Goal: Information Seeking & Learning: Learn about a topic

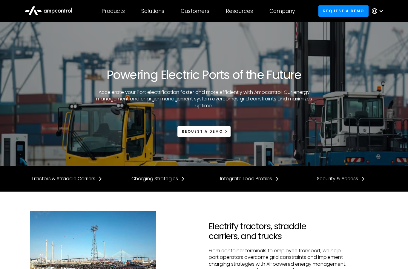
scroll to position [616, 0]
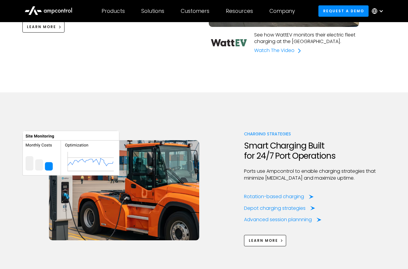
click at [33, 6] on icon at bounding box center [48, 10] width 48 height 14
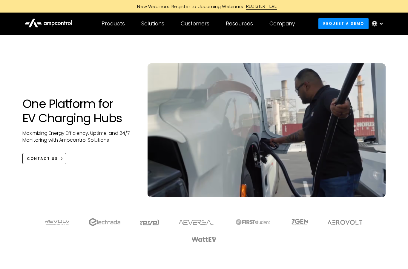
click at [45, 153] on link "CONTACT US" at bounding box center [44, 158] width 44 height 11
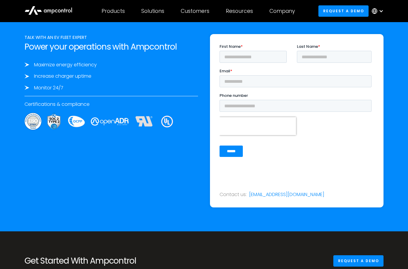
scroll to position [1961, 0]
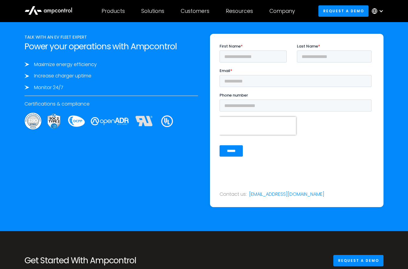
click at [349, 13] on link "Request a demo" at bounding box center [343, 10] width 50 height 11
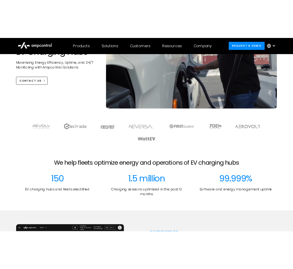
scroll to position [0, 0]
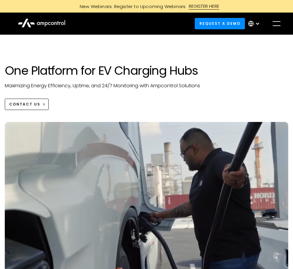
click at [39, 22] on icon at bounding box center [42, 23] width 48 height 14
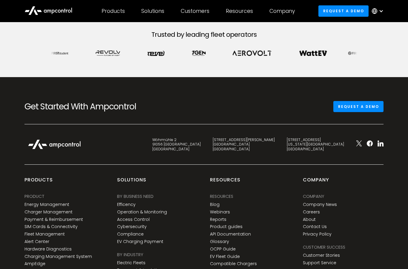
scroll to position [292, 0]
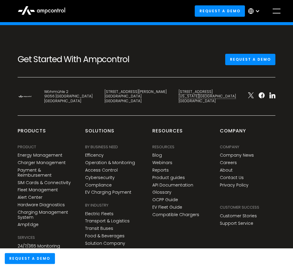
scroll to position [3558, 0]
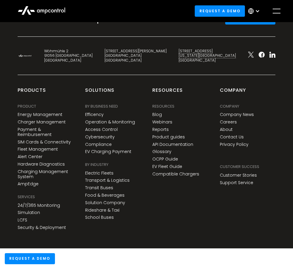
click at [27, 186] on link "AmpEdge" at bounding box center [28, 183] width 21 height 5
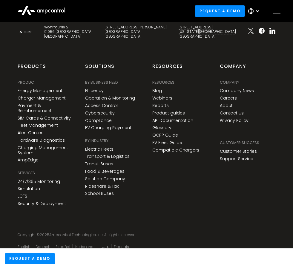
click at [164, 123] on link "API Documentation" at bounding box center [172, 120] width 41 height 5
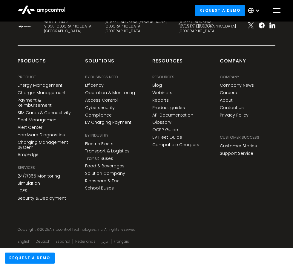
scroll to position [3610, 0]
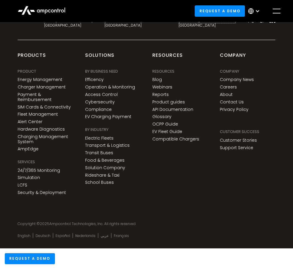
click at [96, 135] on div "BY INDUSTRY" at bounding box center [96, 130] width 23 height 9
click at [99, 137] on link "Electric Fleets" at bounding box center [99, 138] width 28 height 5
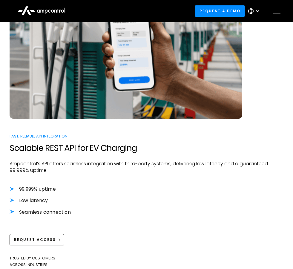
scroll to position [267, 0]
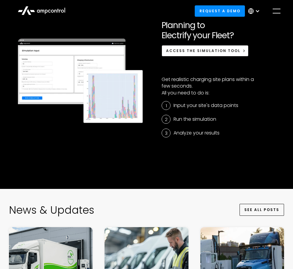
scroll to position [1577, 0]
click at [226, 53] on span "Access the simulation tool" at bounding box center [203, 50] width 74 height 5
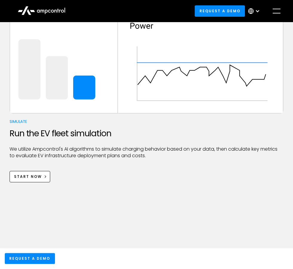
scroll to position [674, 0]
click at [27, 171] on link "Start Now" at bounding box center [30, 176] width 41 height 11
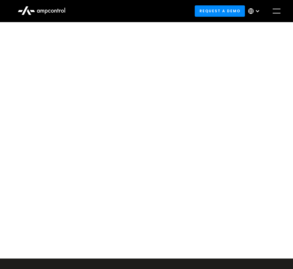
scroll to position [32, 0]
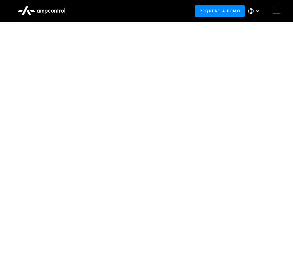
click at [39, 10] on icon at bounding box center [38, 11] width 3 height 3
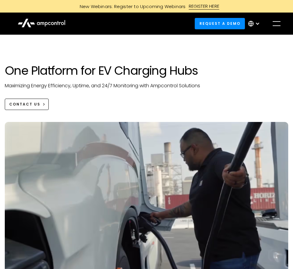
click at [276, 27] on div "menu" at bounding box center [277, 24] width 10 height 10
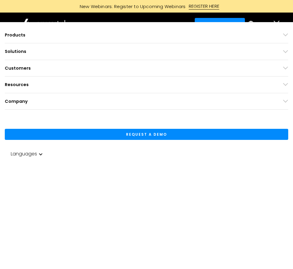
click at [13, 45] on div "Solutions By business need Efficency Reduce grid contraints and fuel costs Oper…" at bounding box center [146, 51] width 283 height 16
click at [16, 45] on div "Solutions By business need Efficency Reduce grid contraints and fuel costs Oper…" at bounding box center [146, 51] width 283 height 16
click at [14, 50] on div "Solutions" at bounding box center [16, 51] width 22 height 7
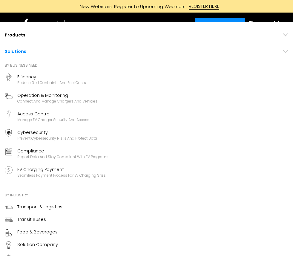
click at [30, 80] on div "Reduce grid contraints and fuel costs" at bounding box center [51, 82] width 69 height 5
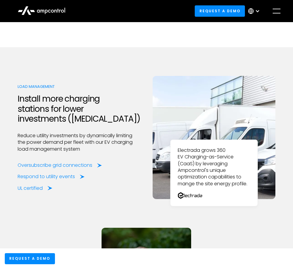
scroll to position [790, 0]
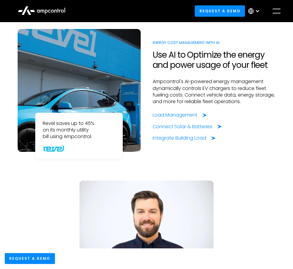
click at [276, 12] on div "menu" at bounding box center [277, 11] width 10 height 10
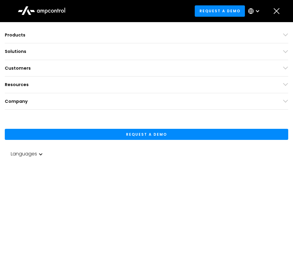
click at [58, 54] on div "Solutions" at bounding box center [146, 51] width 283 height 7
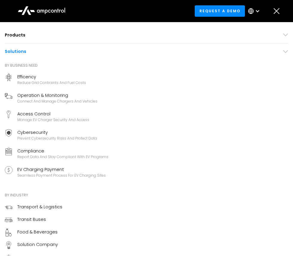
click at [66, 100] on div "Connect and manage chargers and vehicles" at bounding box center [57, 101] width 80 height 5
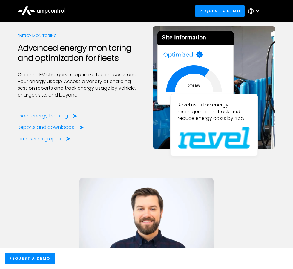
scroll to position [1576, 0]
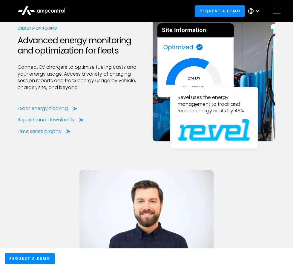
click at [31, 112] on div "Exact energy tracking" at bounding box center [43, 108] width 50 height 7
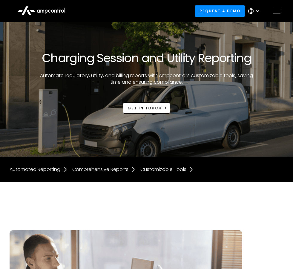
click at [278, 7] on div "menu" at bounding box center [277, 11] width 10 height 10
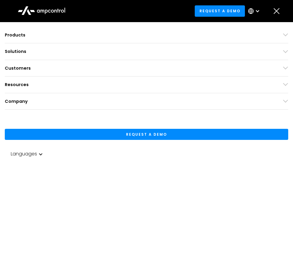
click at [23, 99] on div "Company" at bounding box center [16, 101] width 23 height 7
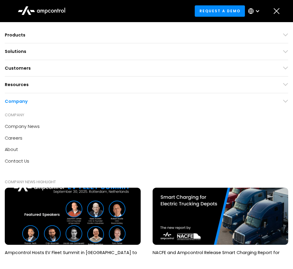
click at [11, 85] on div "Resources" at bounding box center [17, 84] width 24 height 7
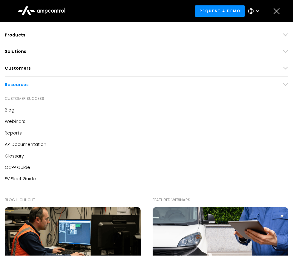
click at [15, 63] on div "Customers Customer success Case Studies Highlighted success stories From Our Cu…" at bounding box center [146, 68] width 283 height 16
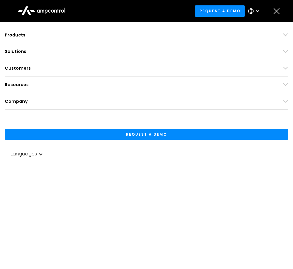
click at [20, 49] on div "Solutions" at bounding box center [16, 51] width 22 height 7
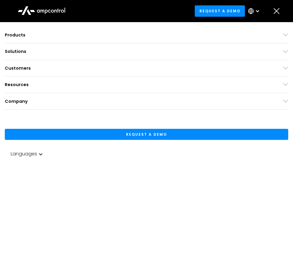
click at [17, 34] on div "Products" at bounding box center [15, 35] width 21 height 7
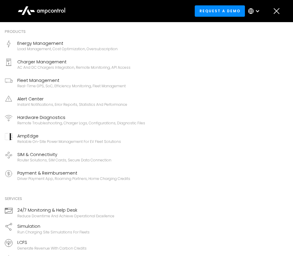
scroll to position [17, 0]
